Goal: Transaction & Acquisition: Purchase product/service

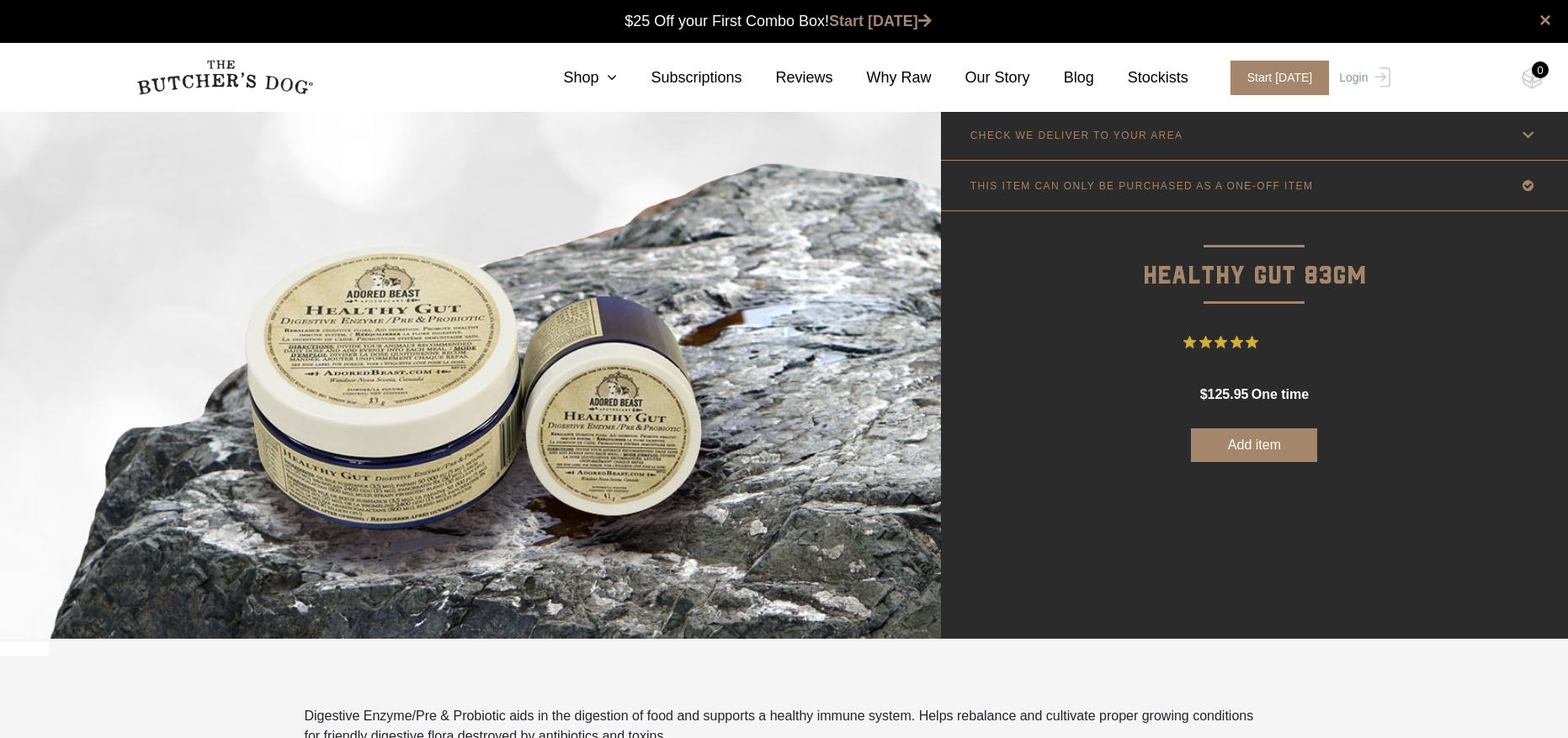
click at [1525, 140] on icon at bounding box center [1527, 135] width 21 height 21
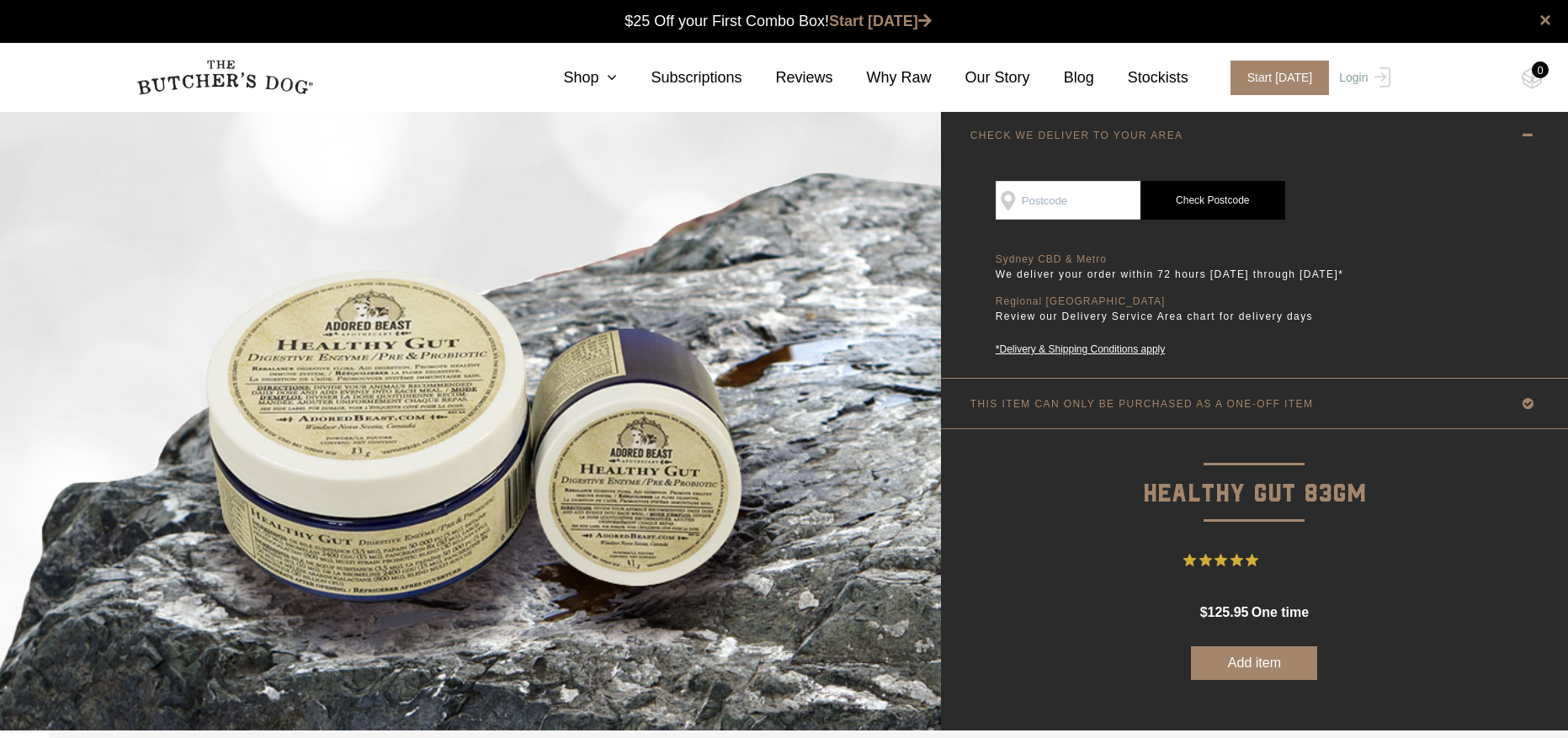
click at [1095, 203] on input "SEE IF WE DELIVER TO YOUR DOOR" at bounding box center [1067, 200] width 145 height 39
type input "6714"
click at [1191, 204] on link "Check Postcode" at bounding box center [1212, 200] width 145 height 39
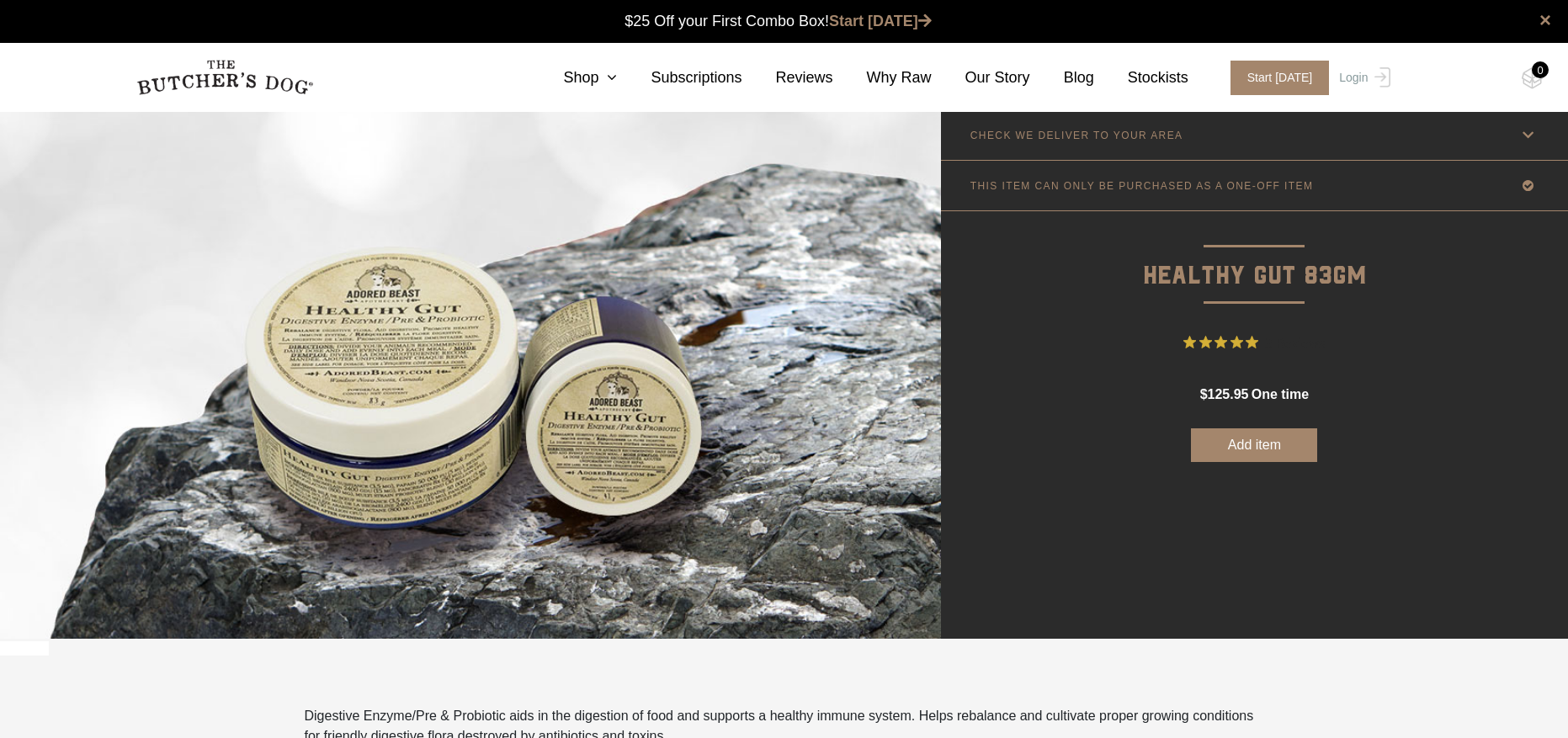
scroll to position [1, 0]
click at [1529, 135] on icon at bounding box center [1527, 135] width 21 height 21
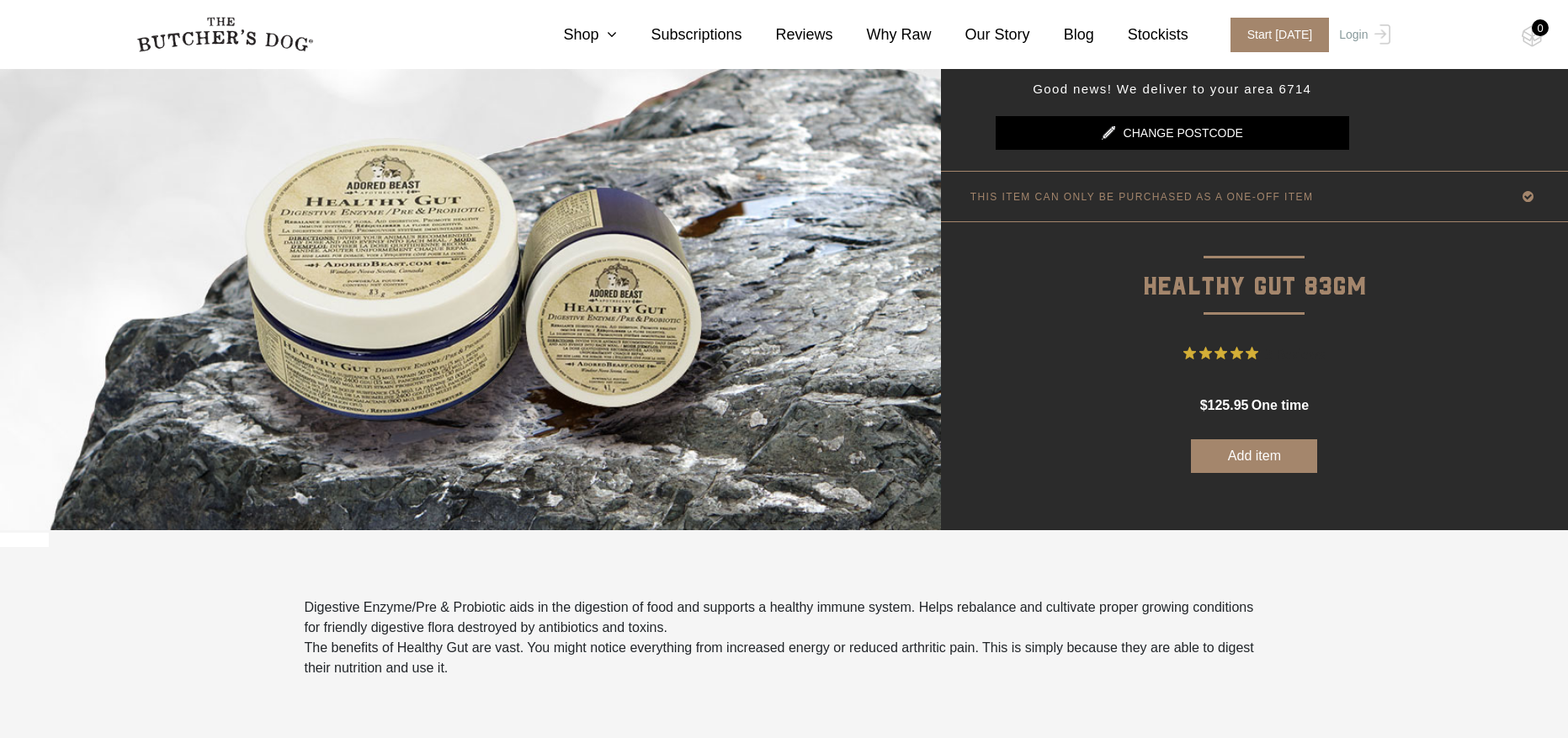
scroll to position [111, 0]
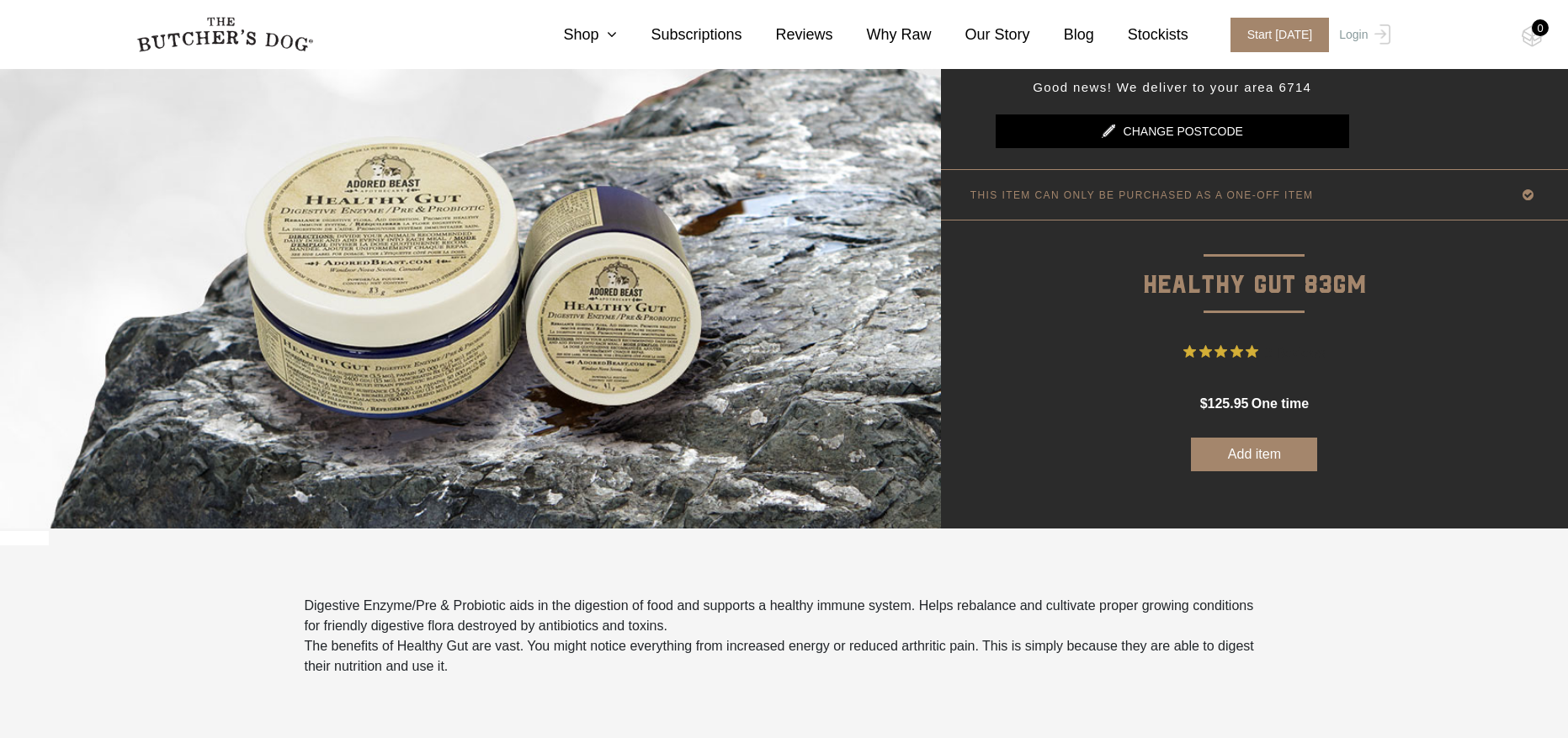
click at [1261, 457] on button "Add item" at bounding box center [1253, 454] width 126 height 34
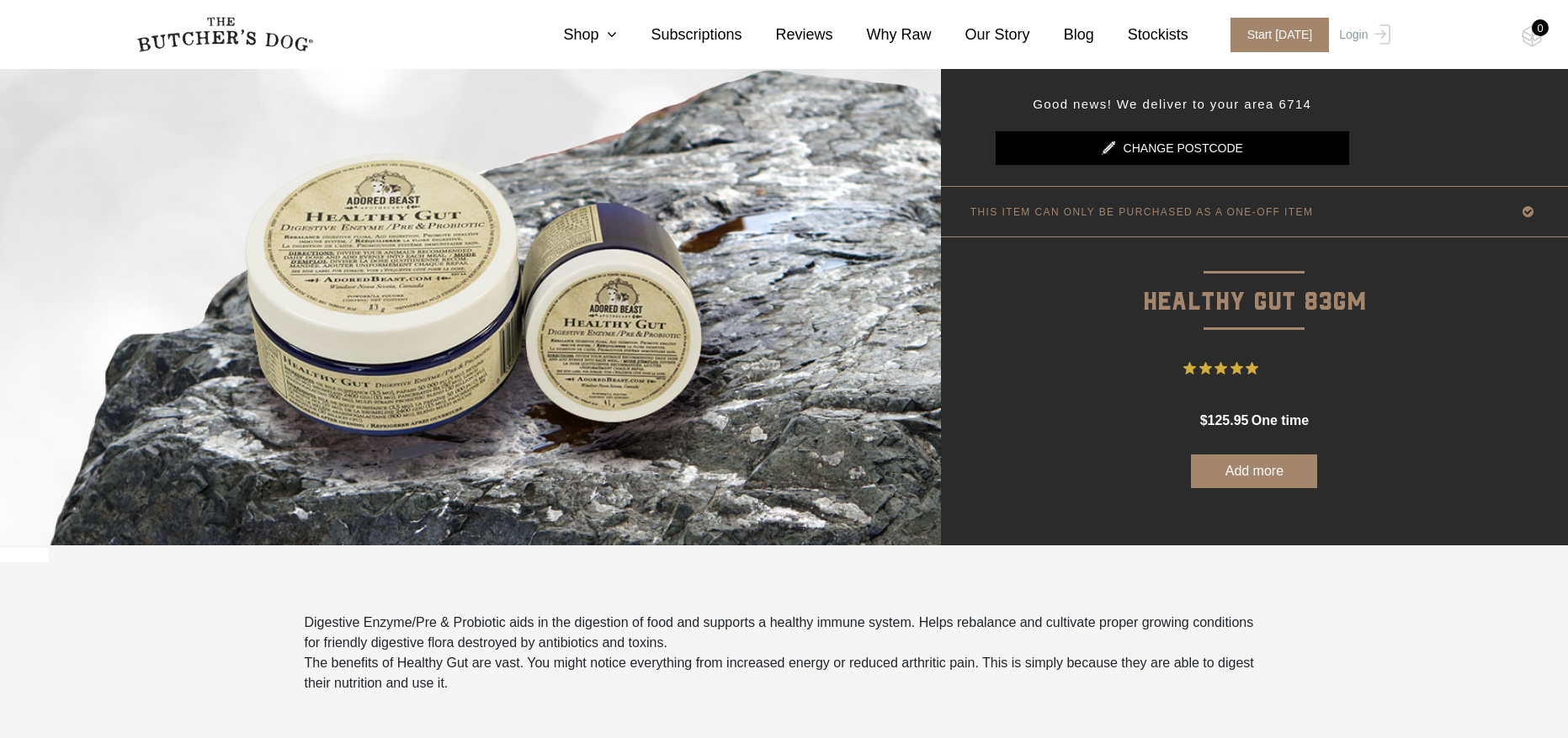
scroll to position [106, 0]
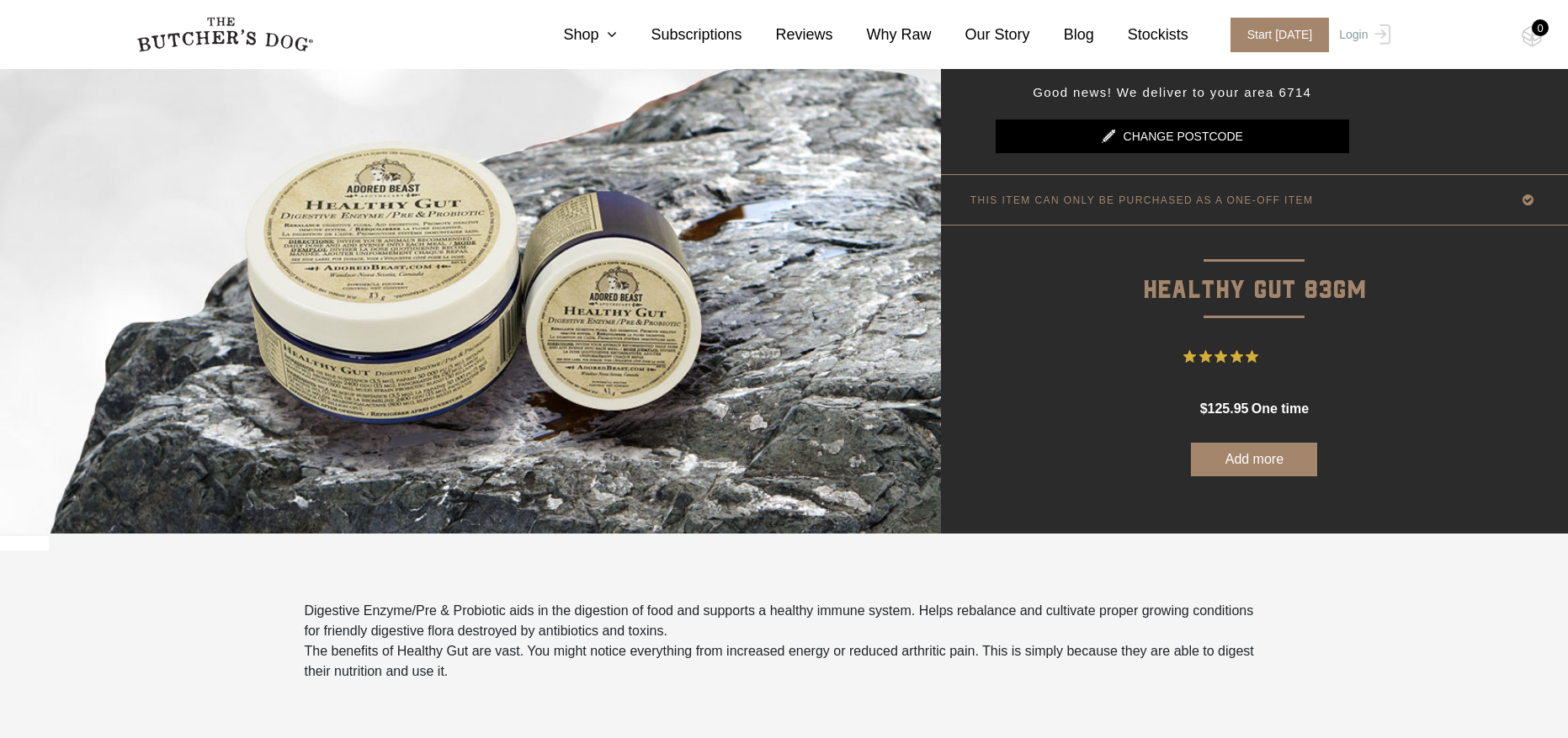
click at [1276, 460] on button "Add more" at bounding box center [1253, 459] width 126 height 34
click at [597, 37] on link "Shop" at bounding box center [573, 35] width 88 height 23
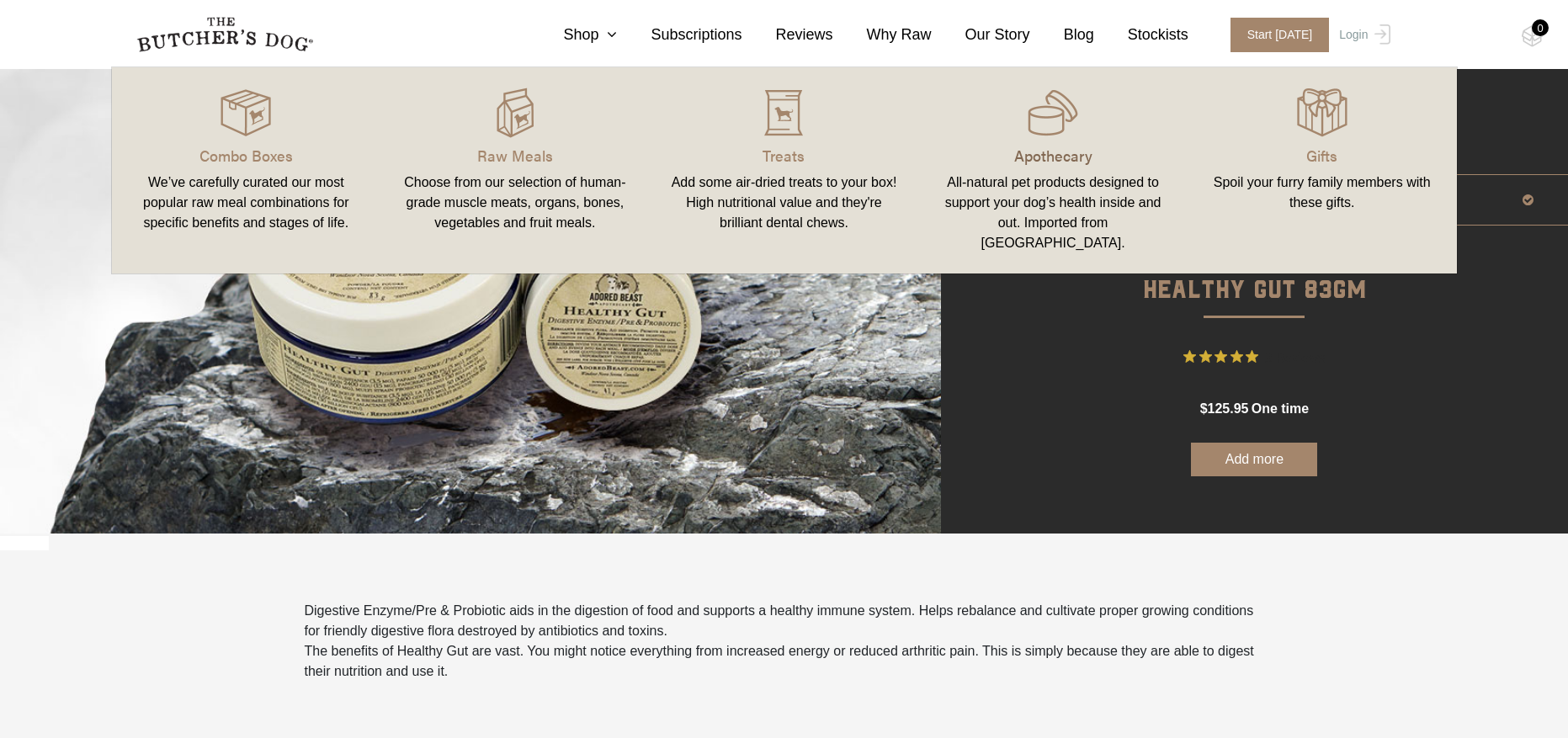
click at [1091, 144] on p "Apothecary" at bounding box center [1053, 155] width 229 height 23
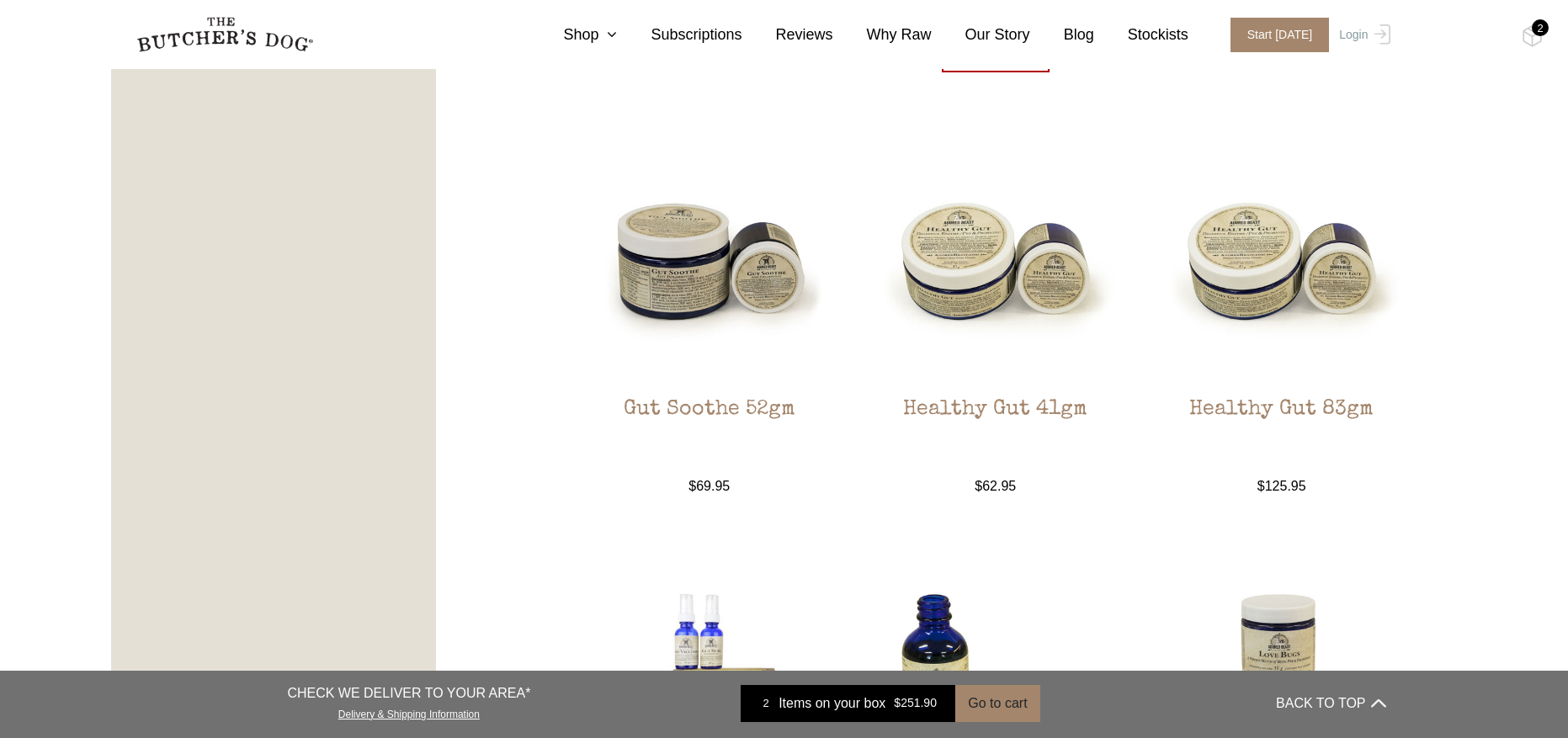
scroll to position [1358, 0]
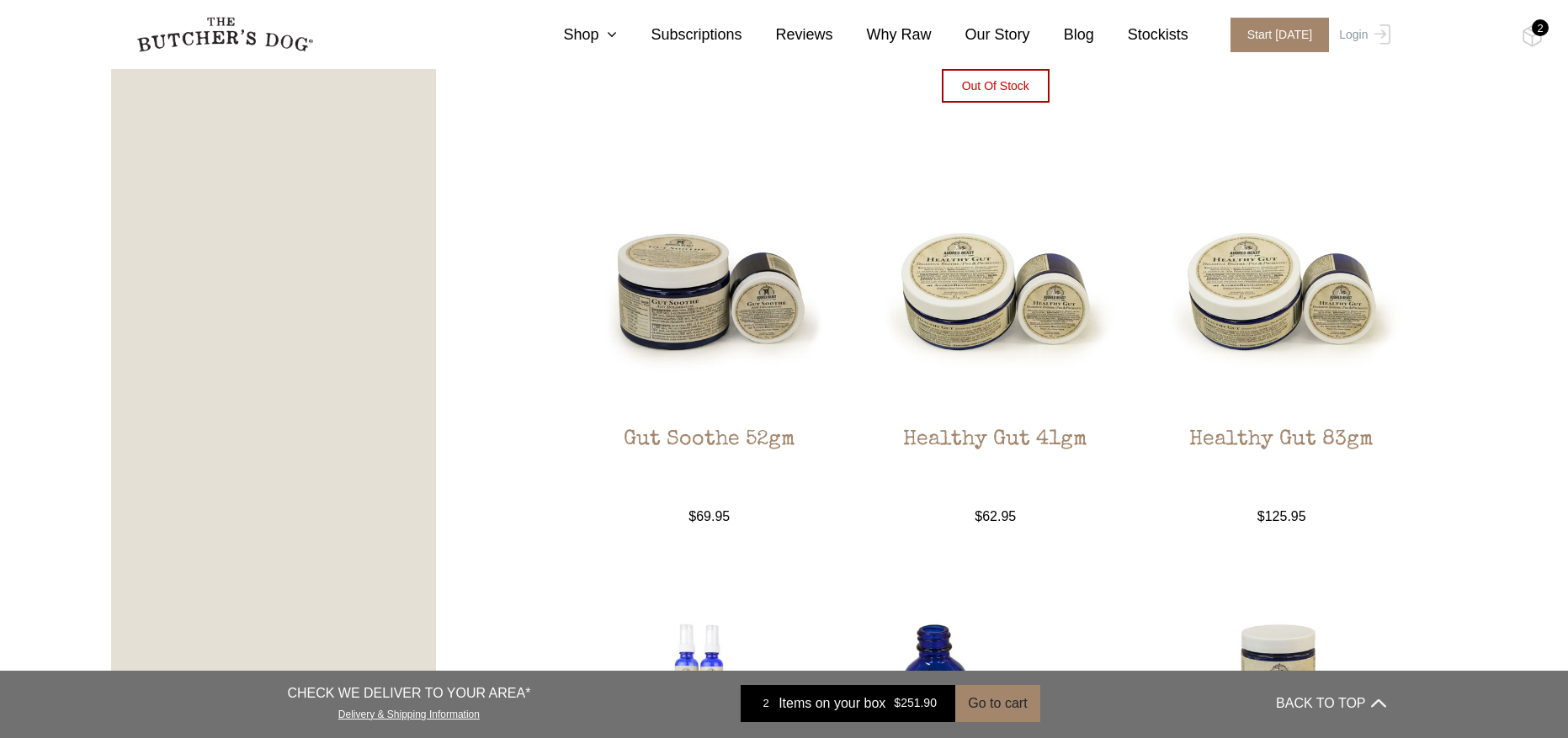
click at [1532, 31] on div "2" at bounding box center [1539, 27] width 16 height 16
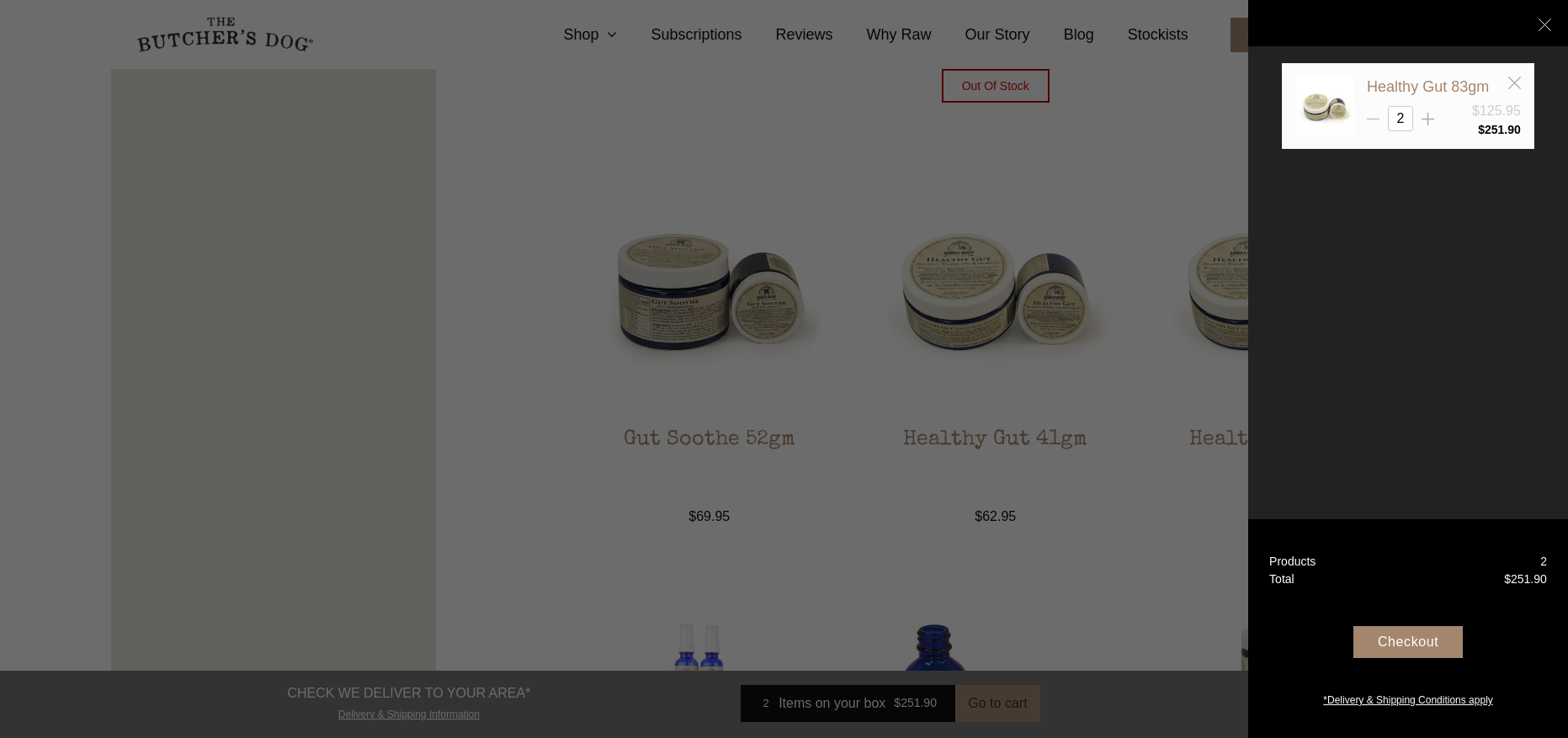
click at [1374, 121] on icon at bounding box center [1373, 119] width 13 height 13
type input "1"
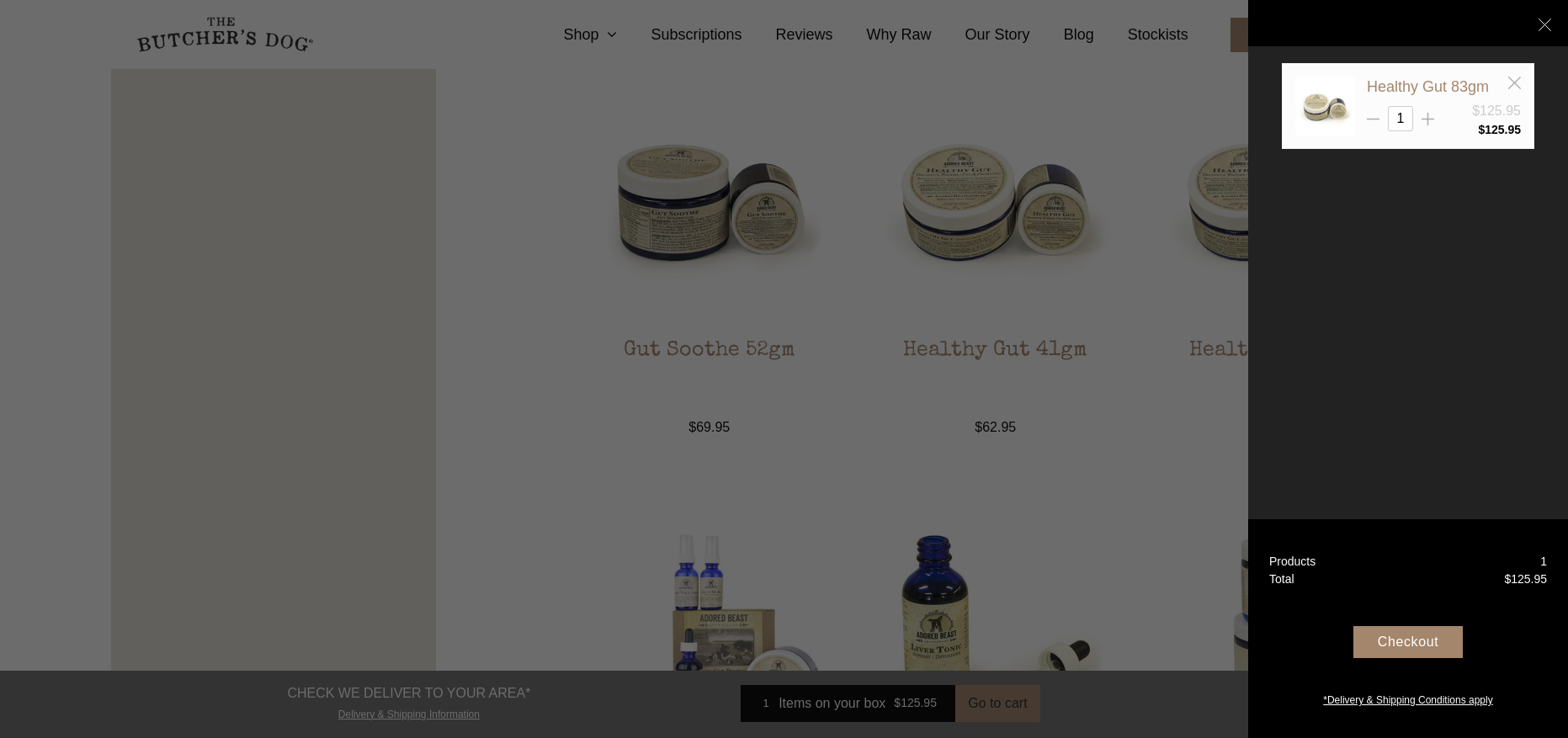
scroll to position [1453, 0]
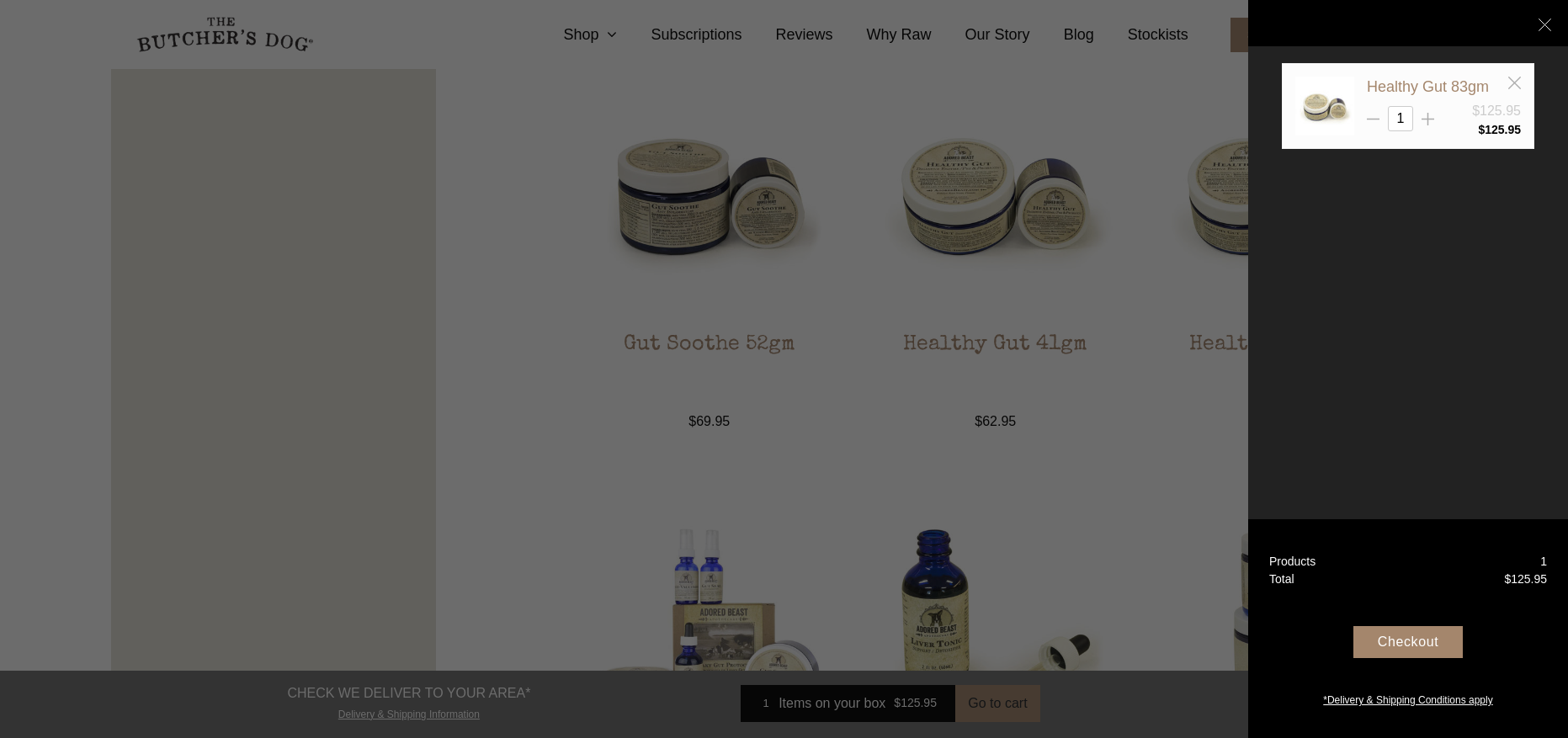
click at [1418, 642] on div "Checkout" at bounding box center [1407, 642] width 109 height 32
